Goal: Obtain resource: Obtain resource

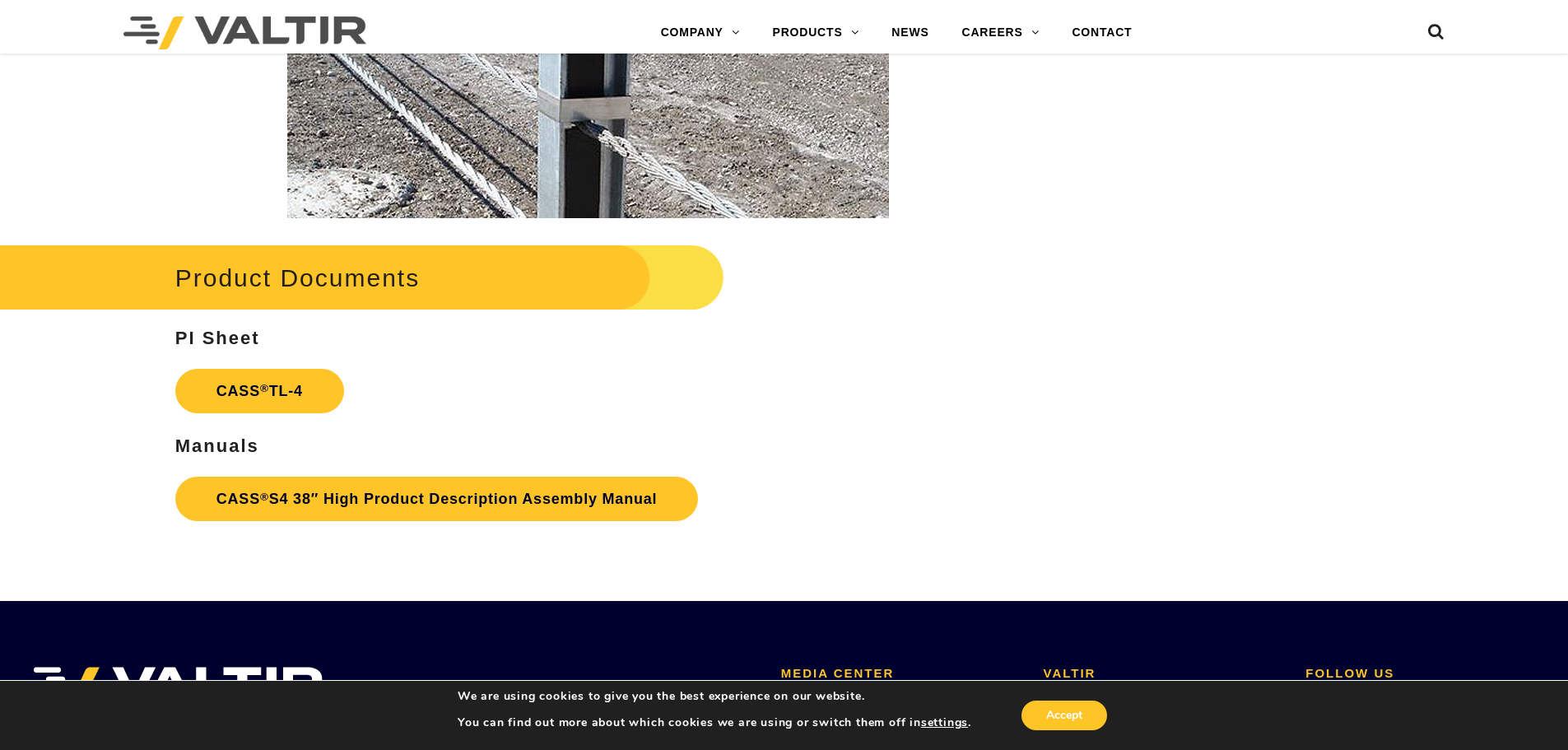
scroll to position [2387, 0]
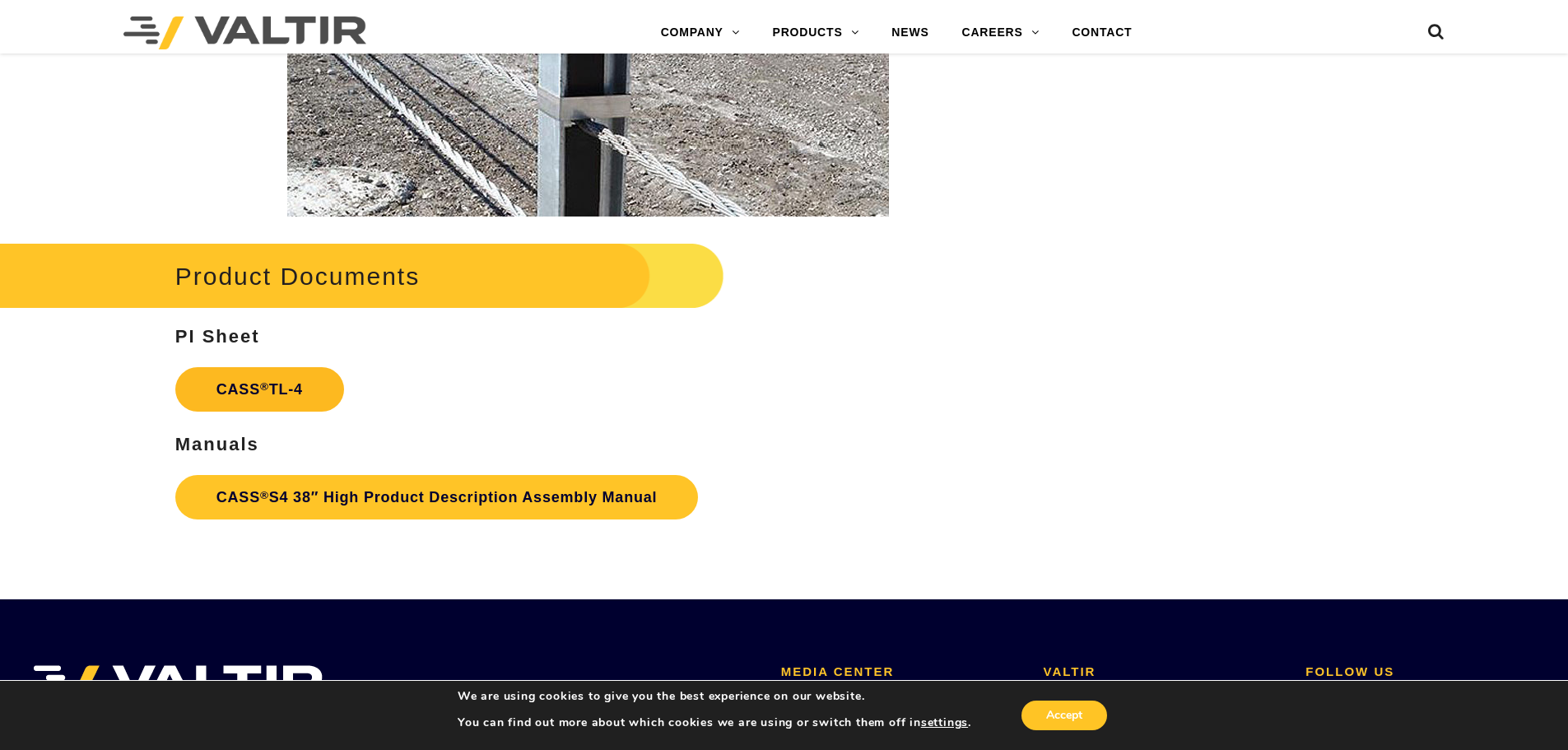
click at [272, 378] on link "CASS ® TL-4" at bounding box center [259, 389] width 169 height 44
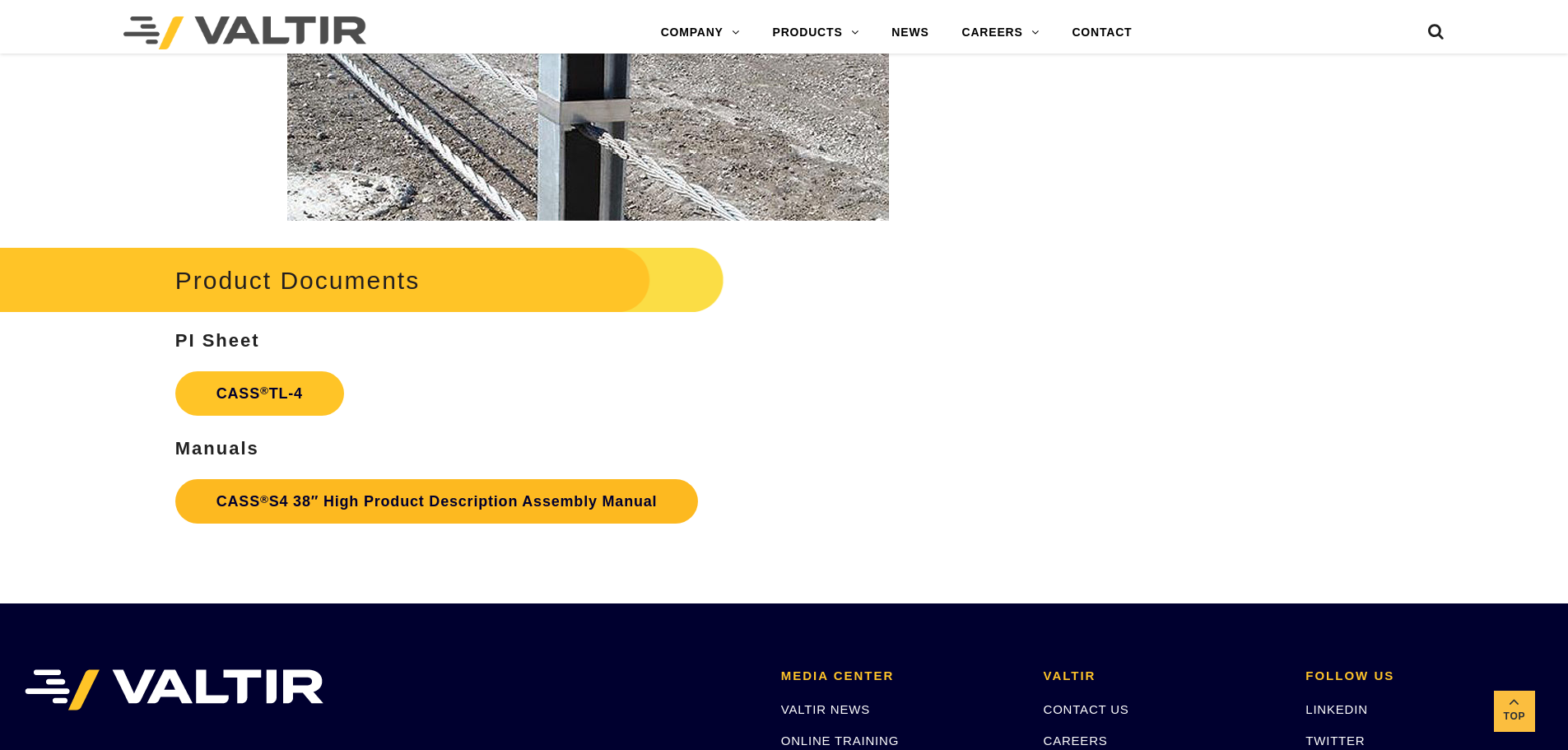
scroll to position [2387, 0]
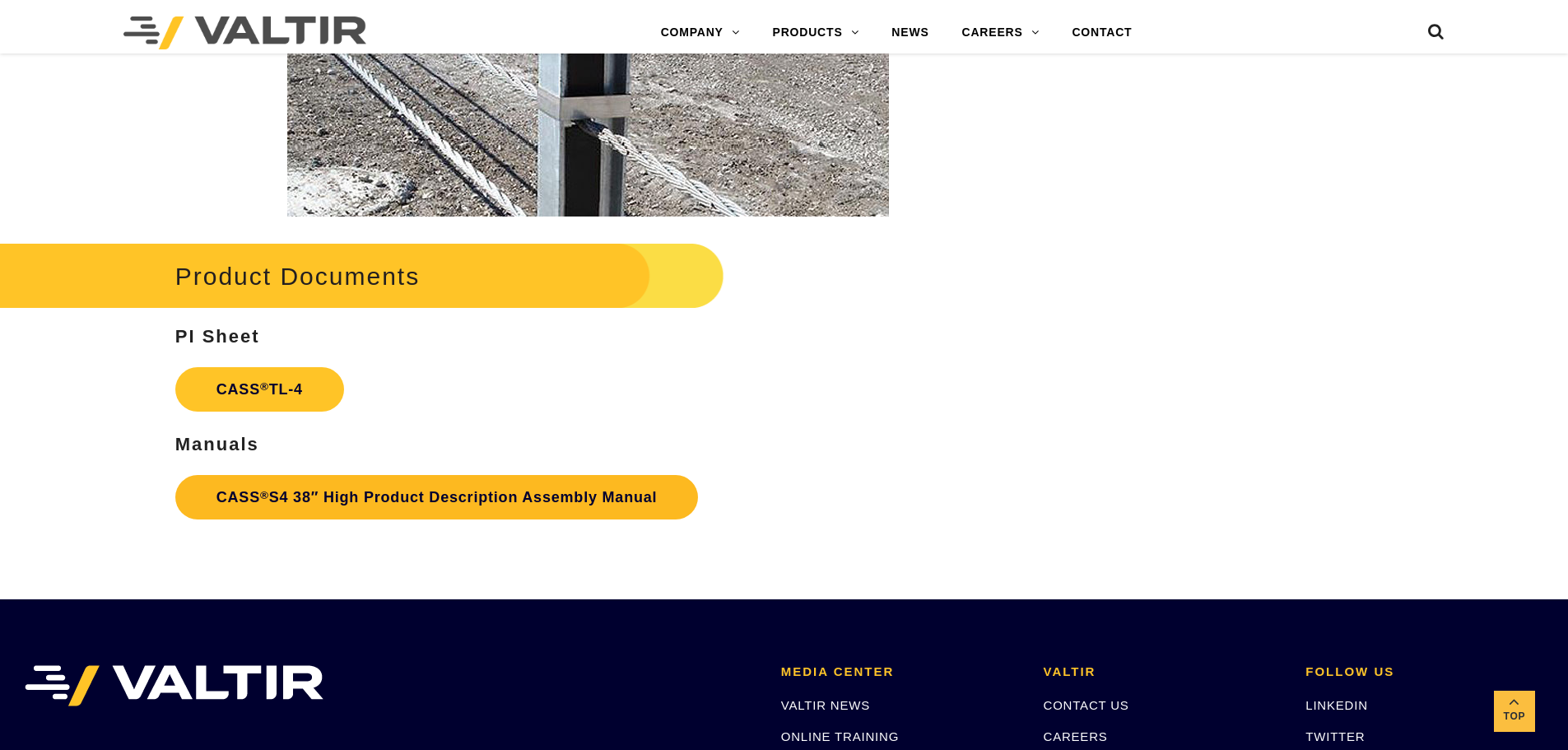
click at [371, 500] on link "CASS ® S4 38″ High Product Description Assembly Manual" at bounding box center [436, 496] width 523 height 44
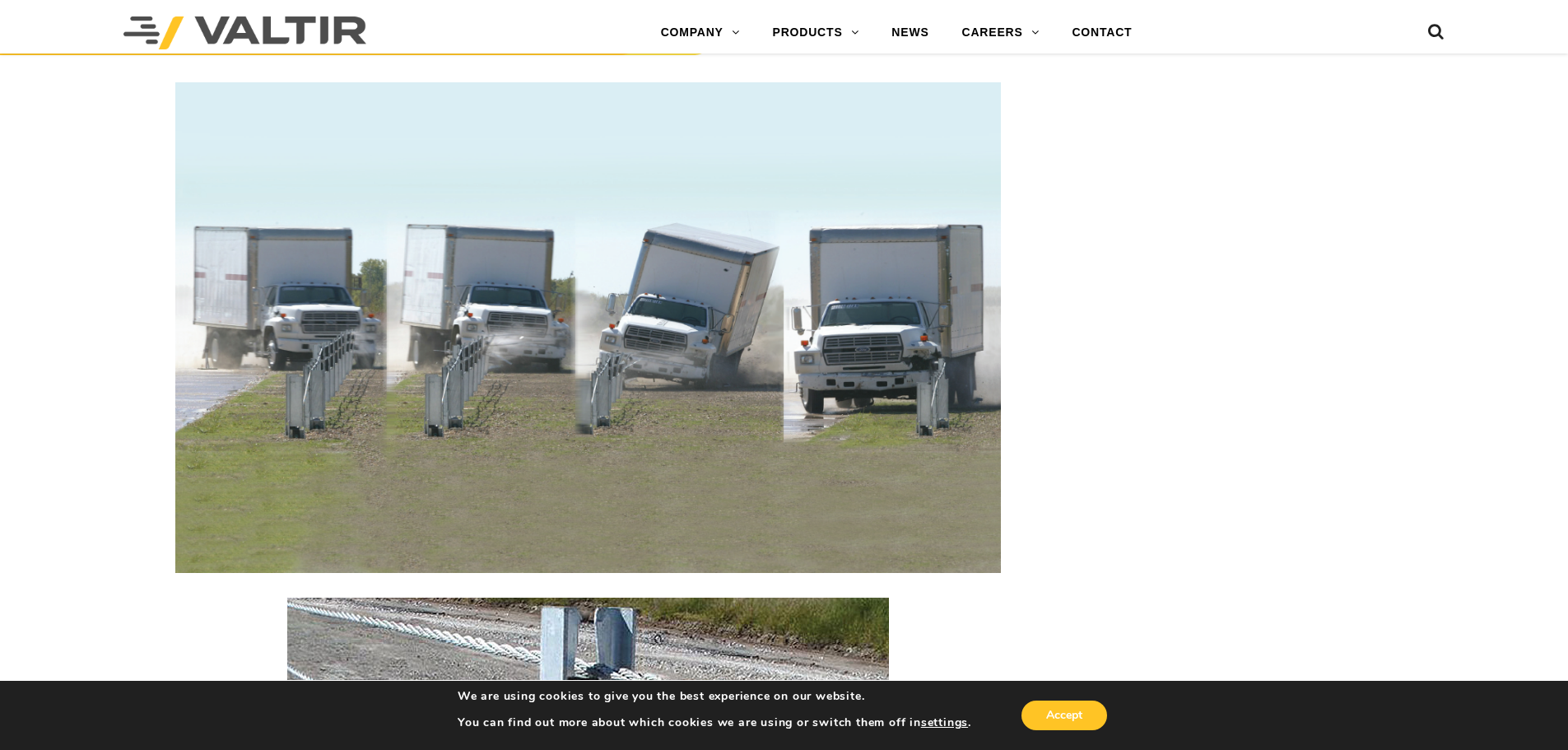
scroll to position [1646, 0]
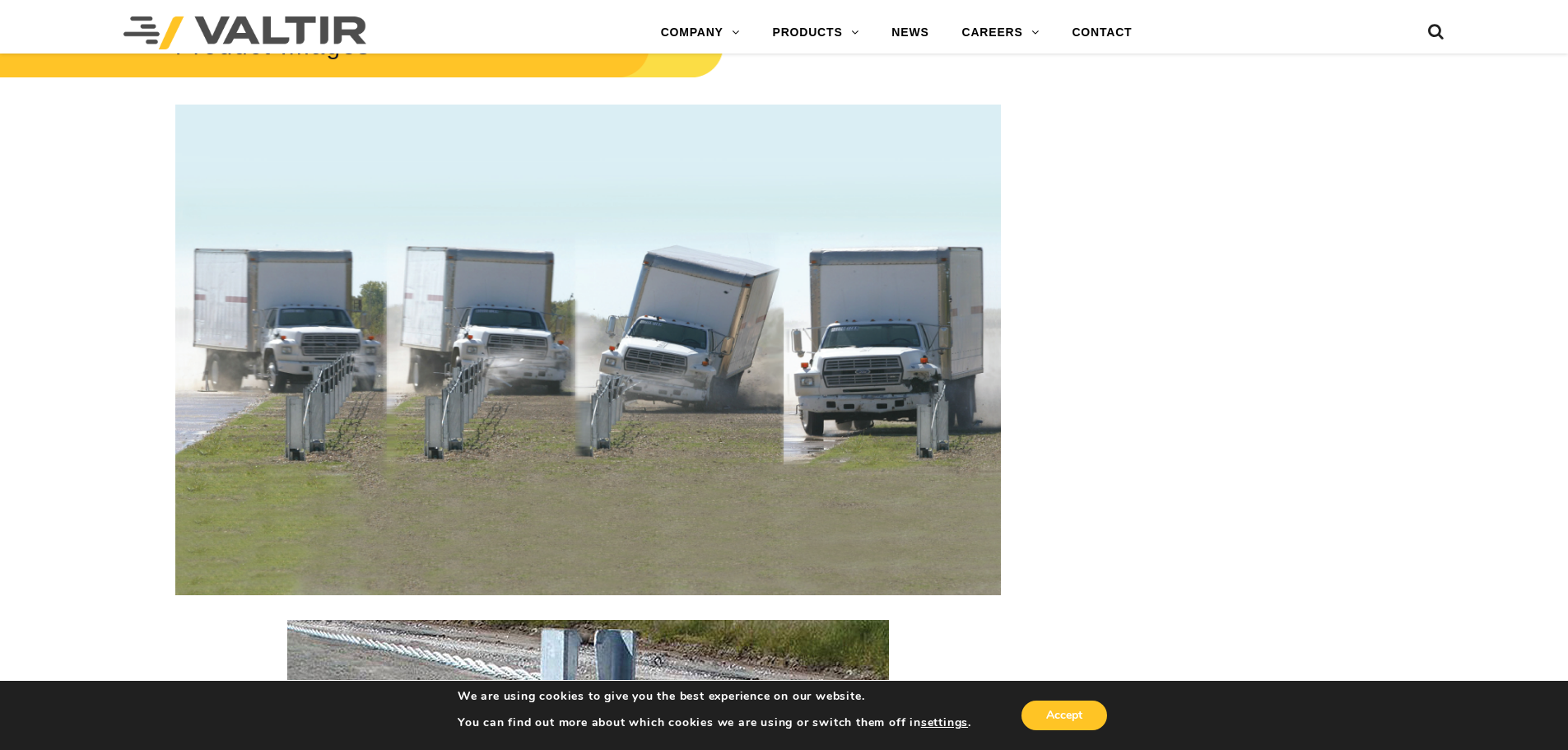
click at [442, 407] on img at bounding box center [587, 350] width 825 height 490
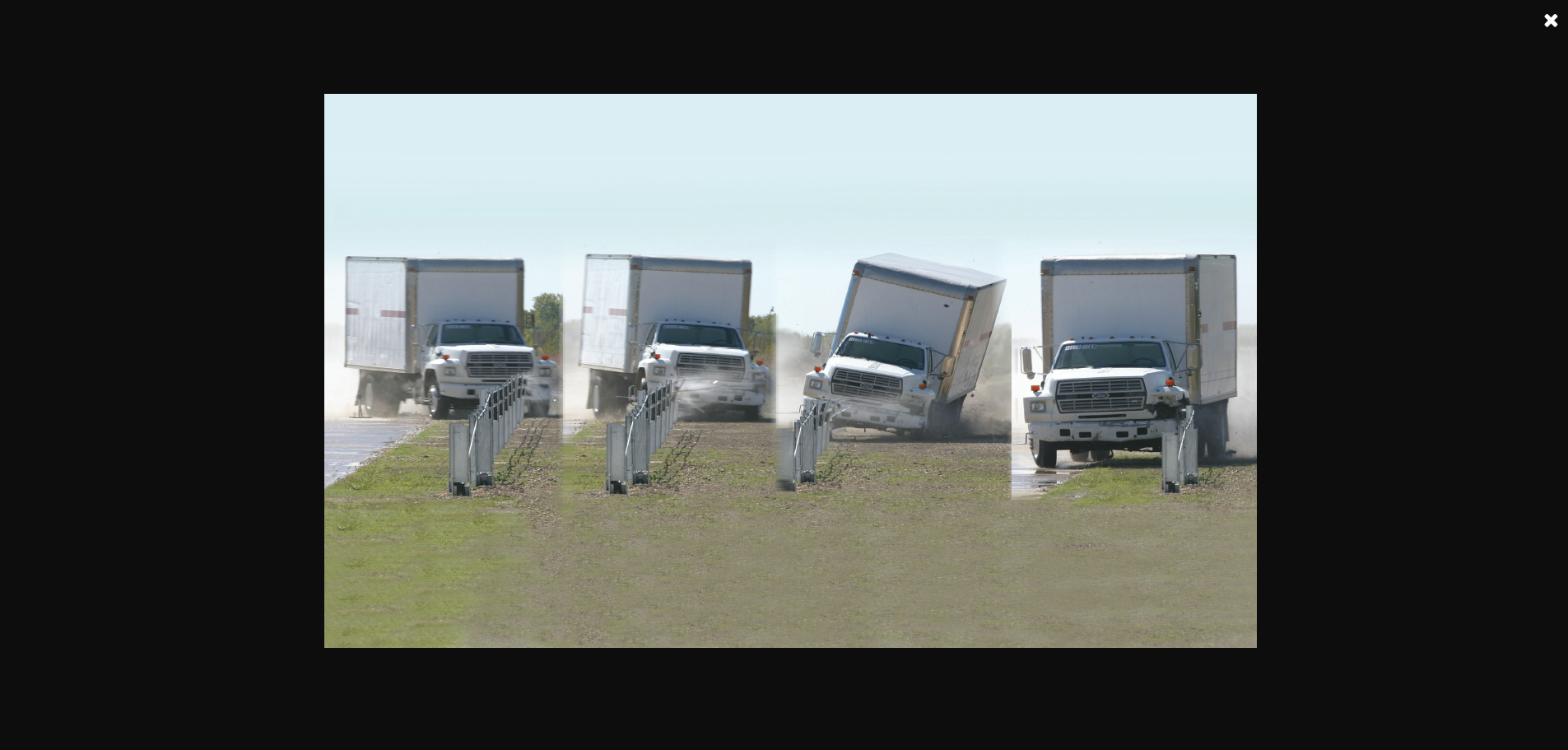
click at [1558, 20] on link at bounding box center [1552, 21] width 42 height 42
